Goal: Navigation & Orientation: Find specific page/section

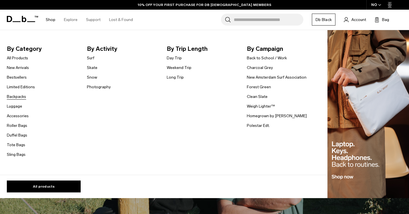
click at [14, 96] on link "Backpacks" at bounding box center [16, 97] width 19 height 6
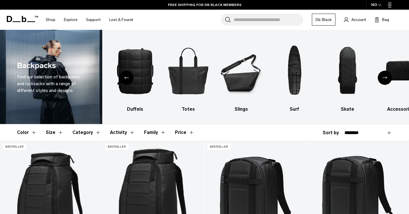
click at [386, 82] on div "Next slide" at bounding box center [385, 78] width 14 height 14
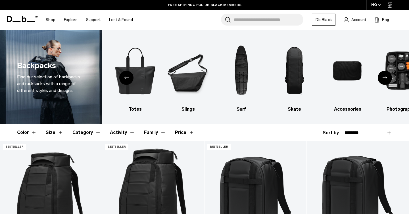
click at [386, 81] on div "Next slide" at bounding box center [385, 78] width 14 height 14
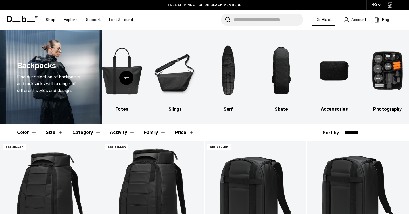
click at [386, 81] on img "10 / 10" at bounding box center [387, 70] width 43 height 65
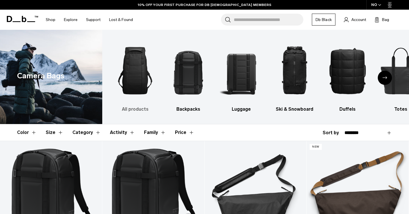
click at [138, 86] on img "1 / 10" at bounding box center [135, 70] width 43 height 65
click at [200, 86] on img "2 / 10" at bounding box center [188, 70] width 43 height 65
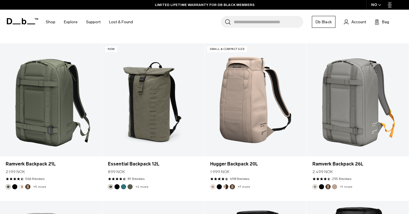
scroll to position [1047, 0]
